Goal: Find specific page/section: Find specific page/section

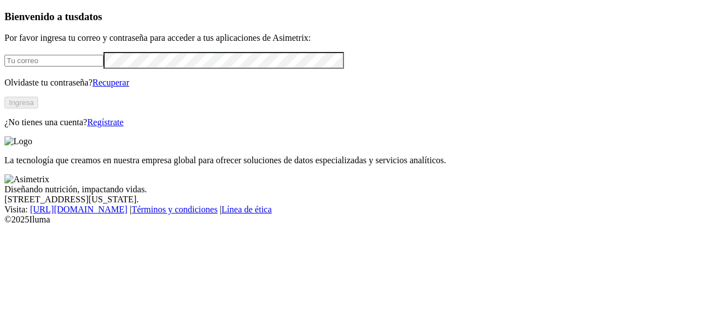
type input "[PERSON_NAME][EMAIL_ADDRESS][PERSON_NAME][DOMAIN_NAME]"
click at [38, 109] on button "Ingresa" at bounding box center [21, 103] width 34 height 12
